Goal: Transaction & Acquisition: Obtain resource

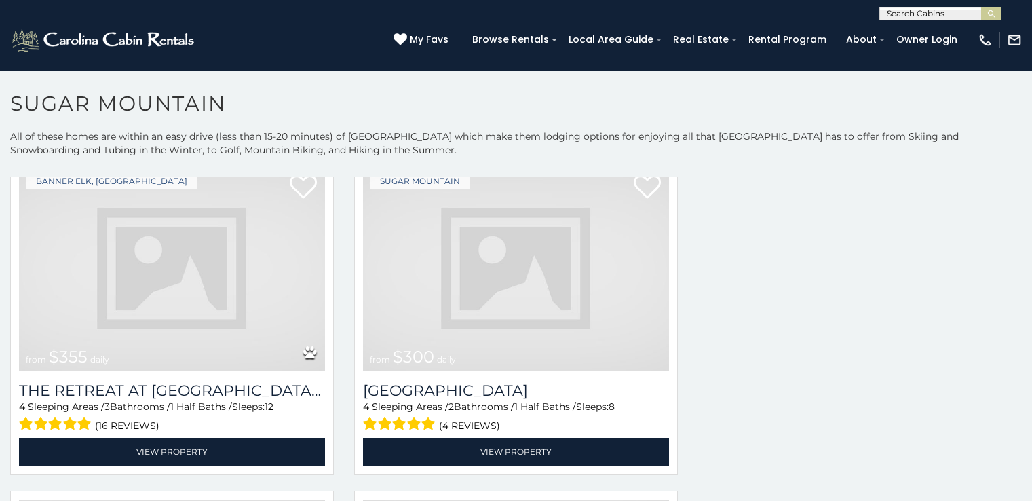
scroll to position [2267, 0]
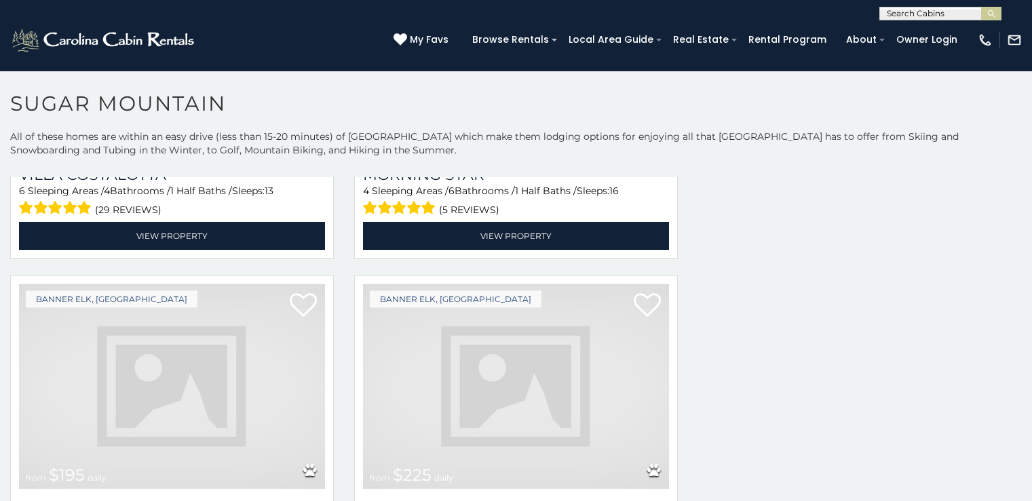
click at [164, 416] on img at bounding box center [172, 386] width 306 height 205
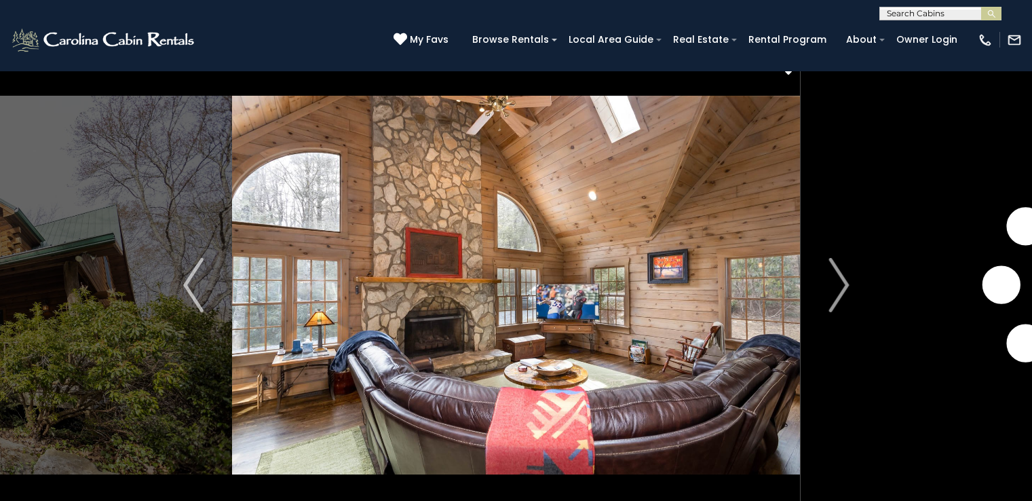
scroll to position [49, 0]
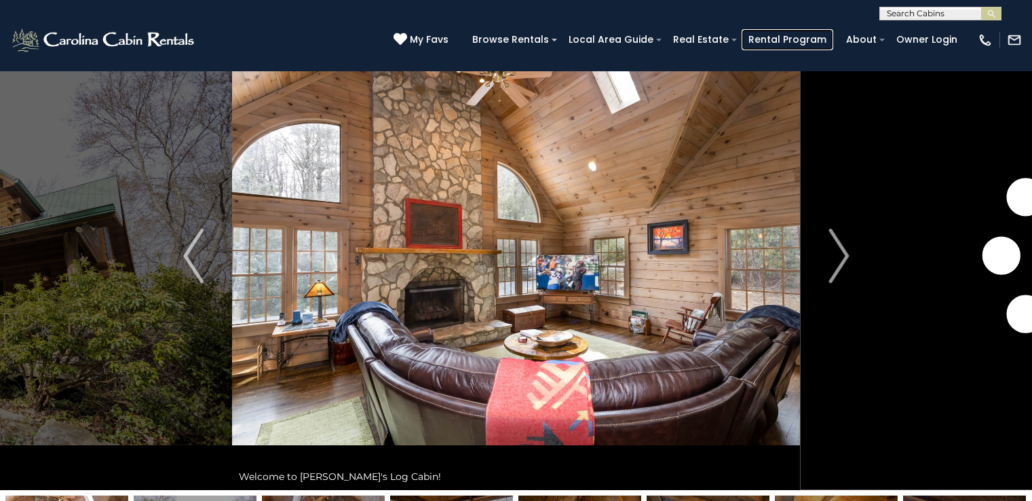
click at [833, 47] on link "Rental Program" at bounding box center [788, 39] width 92 height 21
